Goal: Communication & Community: Participate in discussion

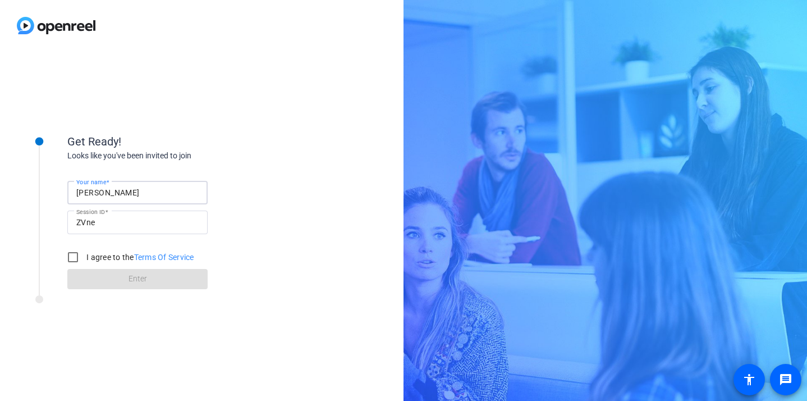
drag, startPoint x: 144, startPoint y: 194, endPoint x: 53, endPoint y: 194, distance: 90.4
click at [53, 194] on div "Get Ready! Looks like you've been invited to join Your name [PERSON_NAME] Sessi…" at bounding box center [151, 204] width 281 height 182
type input "[PERSON_NAME]"
click at [74, 254] on input "I agree to the Terms Of Service" at bounding box center [73, 257] width 22 height 22
checkbox input "true"
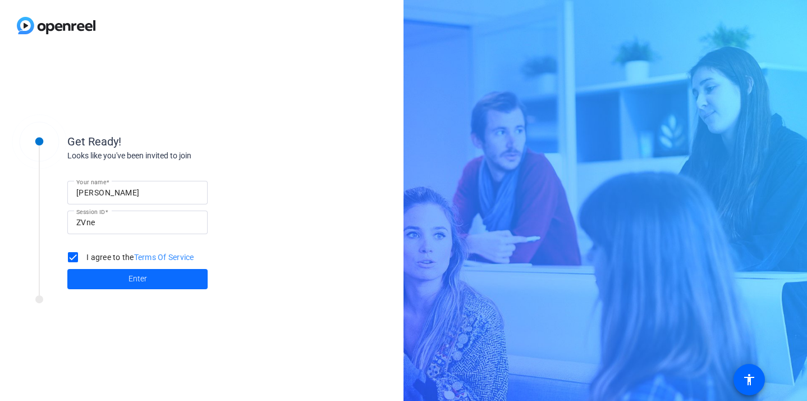
click at [132, 279] on span "Enter" at bounding box center [138, 279] width 19 height 12
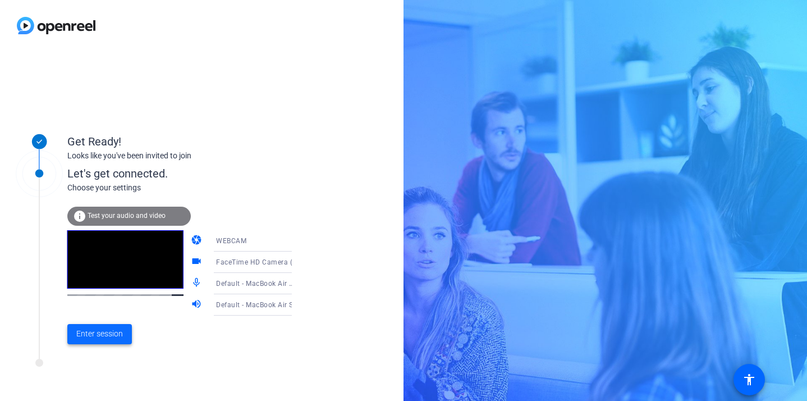
click at [111, 336] on span "Enter session" at bounding box center [99, 334] width 47 height 12
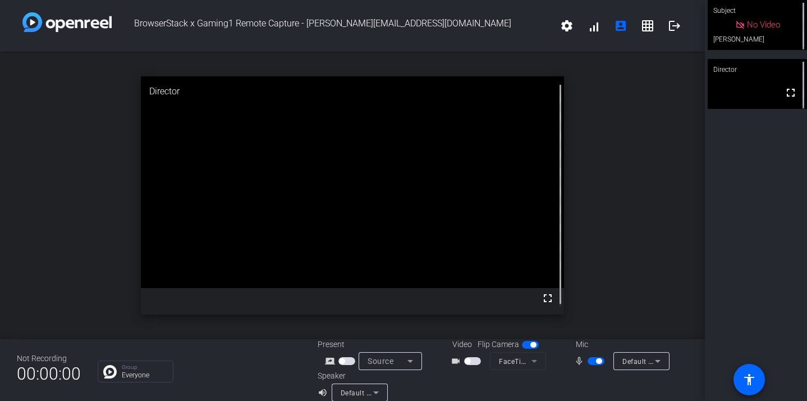
click at [596, 364] on span "button" at bounding box center [596, 361] width 17 height 8
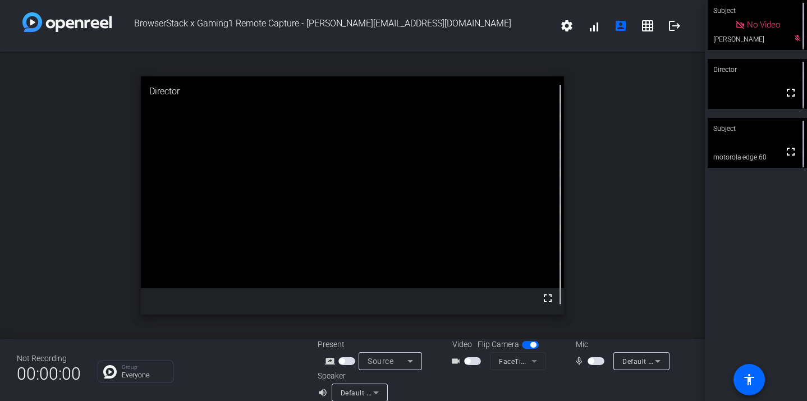
click at [588, 361] on span "button" at bounding box center [591, 361] width 6 height 6
click at [787, 155] on mat-icon "fullscreen" at bounding box center [790, 151] width 13 height 13
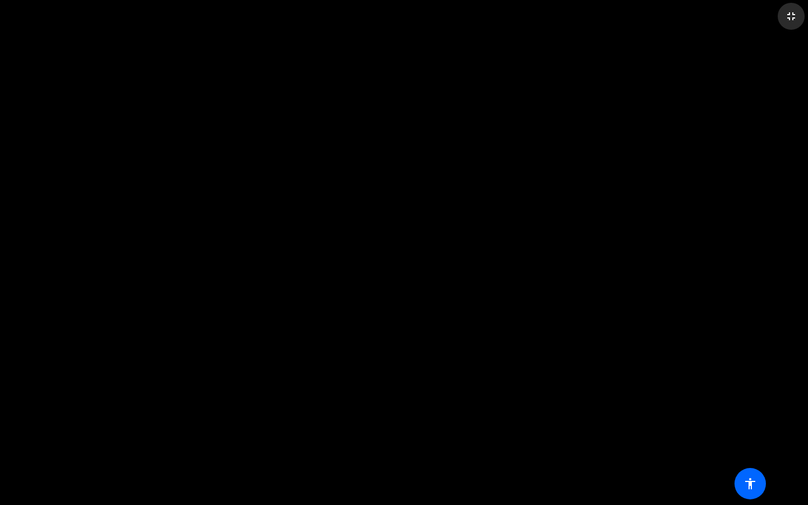
click at [787, 13] on mat-icon "fullscreen_exit" at bounding box center [791, 16] width 13 height 13
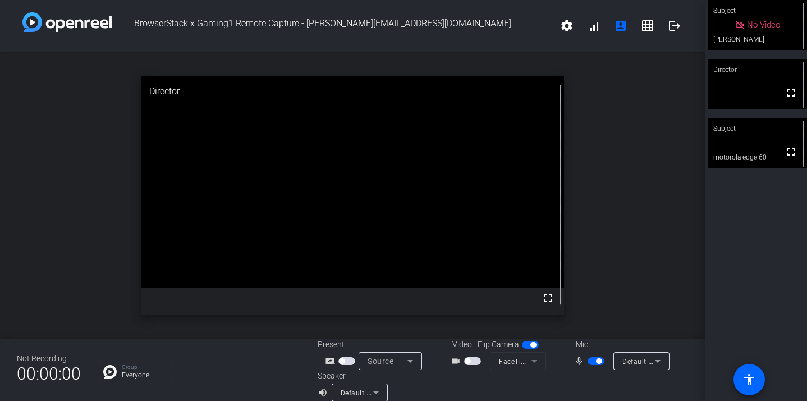
click at [596, 363] on span "button" at bounding box center [599, 361] width 6 height 6
click at [749, 145] on video at bounding box center [757, 143] width 99 height 50
click at [705, 110] on div "Subject No Video [PERSON_NAME] mic_off_outline Director fullscreen Subject full…" at bounding box center [756, 200] width 102 height 401
click at [706, 198] on div "Subject No Video [PERSON_NAME] mic_off_outline Director fullscreen Subject full…" at bounding box center [756, 200] width 102 height 401
click at [626, 211] on div "open_in_new Subject fullscreen motorola edge 60" at bounding box center [352, 195] width 705 height 287
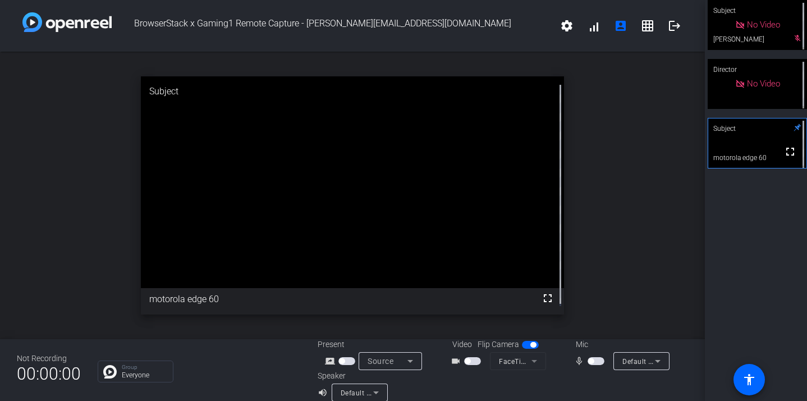
click at [615, 145] on div "open_in_new Subject fullscreen motorola edge 60" at bounding box center [352, 195] width 705 height 287
click at [590, 364] on span "button" at bounding box center [596, 363] width 17 height 8
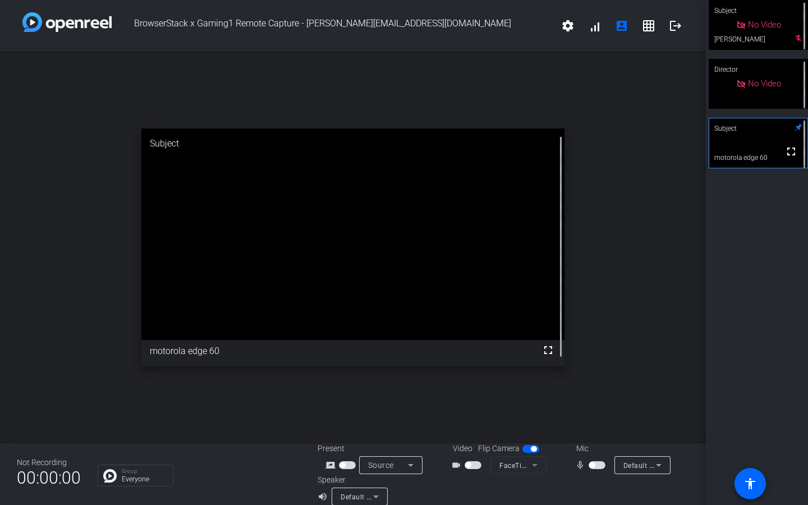
click at [589, 400] on span "button" at bounding box center [592, 466] width 6 height 6
click at [597, 400] on span "button" at bounding box center [600, 466] width 6 height 6
click at [614, 380] on div "open_in_new Subject fullscreen motorola edge 60" at bounding box center [353, 248] width 706 height 392
click at [602, 279] on div "open_in_new Subject fullscreen motorola edge 60" at bounding box center [353, 248] width 706 height 392
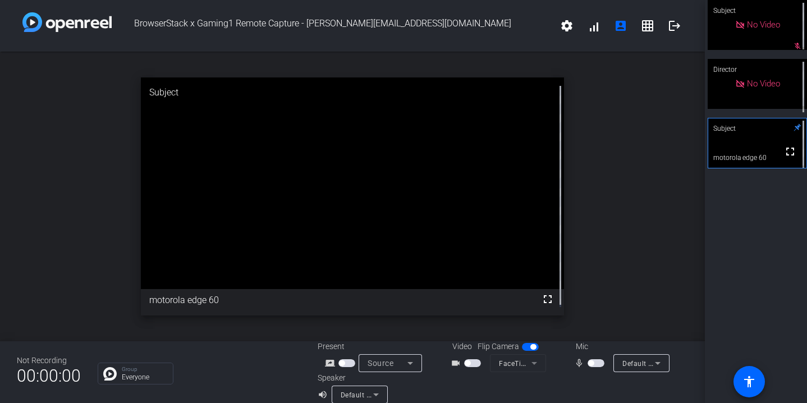
click at [588, 360] on span "button" at bounding box center [591, 363] width 6 height 6
click at [596, 364] on span "button" at bounding box center [599, 363] width 6 height 6
click at [594, 364] on span "button" at bounding box center [596, 363] width 17 height 8
click at [596, 361] on span "button" at bounding box center [599, 363] width 6 height 6
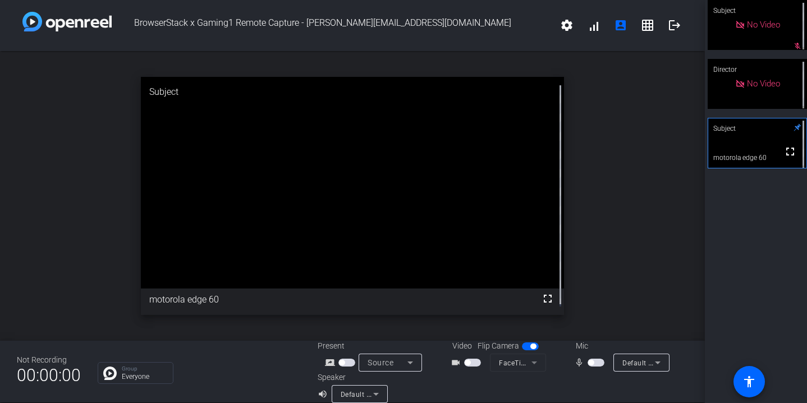
click at [588, 367] on mat-slide-toggle at bounding box center [597, 362] width 19 height 12
click at [588, 363] on span "button" at bounding box center [591, 363] width 6 height 6
click at [588, 363] on span "button" at bounding box center [596, 363] width 17 height 8
click at [588, 364] on span "button" at bounding box center [591, 363] width 6 height 6
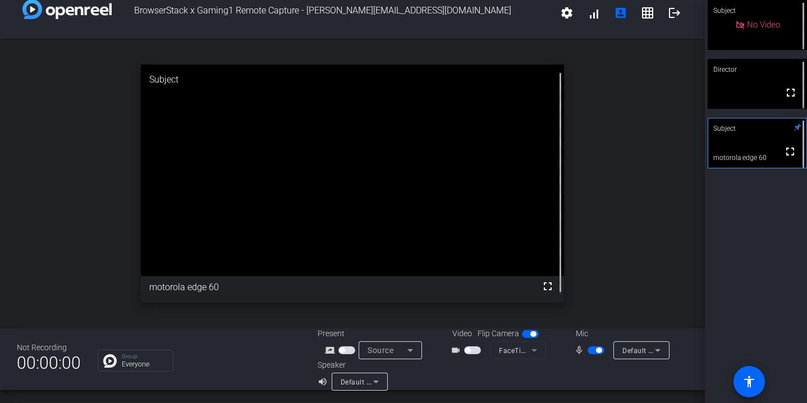
click at [590, 350] on span "button" at bounding box center [596, 350] width 17 height 8
click at [590, 347] on span "button" at bounding box center [596, 350] width 17 height 8
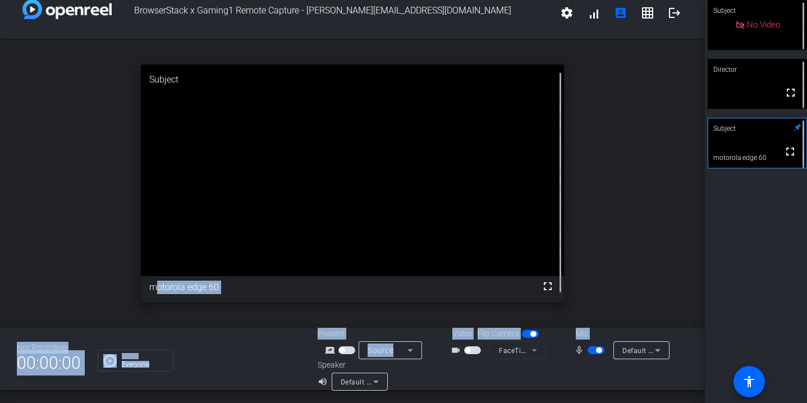
drag, startPoint x: 644, startPoint y: 347, endPoint x: 561, endPoint y: 256, distance: 123.6
click at [561, 256] on div "BrowserStack x Gaming1 Remote Capture - [PERSON_NAME][EMAIL_ADDRESS][DOMAIN_NAM…" at bounding box center [352, 201] width 705 height 403
click at [590, 349] on span "button" at bounding box center [596, 350] width 17 height 8
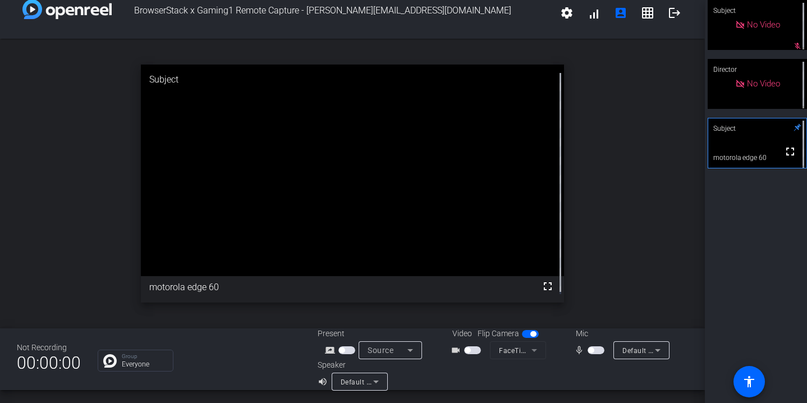
click at [631, 245] on div "open_in_new Subject fullscreen motorola edge 60" at bounding box center [352, 184] width 705 height 290
click at [588, 349] on span "button" at bounding box center [591, 350] width 6 height 6
click at [596, 349] on span "button" at bounding box center [599, 350] width 6 height 6
click at [588, 347] on span "button" at bounding box center [591, 350] width 6 height 6
click at [588, 347] on span "button" at bounding box center [596, 350] width 17 height 8
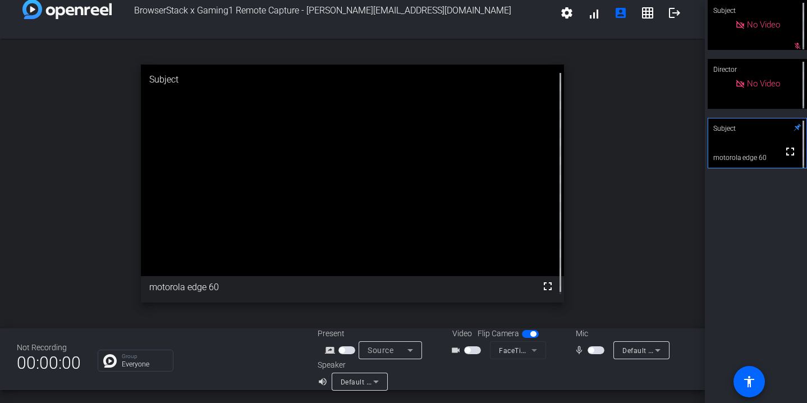
click at [588, 352] on span "button" at bounding box center [596, 350] width 17 height 8
click at [596, 350] on span "button" at bounding box center [599, 350] width 6 height 6
click at [588, 351] on span "button" at bounding box center [591, 350] width 6 height 6
click at [596, 352] on span "button" at bounding box center [599, 350] width 6 height 6
click at [588, 352] on span "button" at bounding box center [591, 350] width 6 height 6
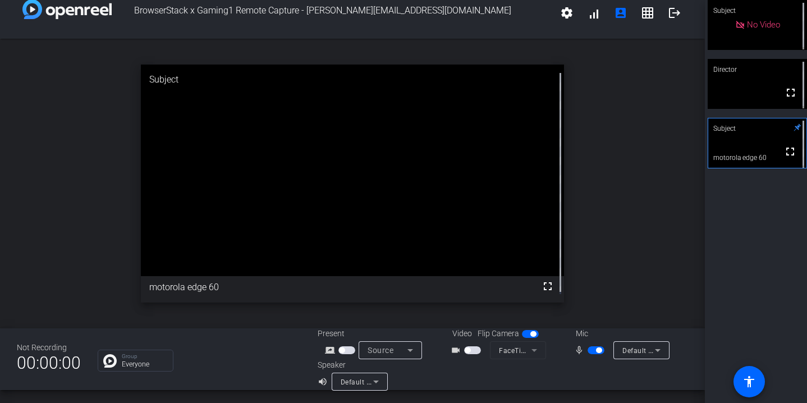
click at [595, 353] on span "button" at bounding box center [596, 350] width 17 height 8
click at [589, 353] on span "button" at bounding box center [596, 350] width 17 height 8
